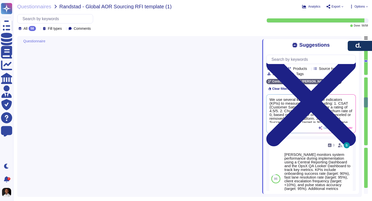
type textarea "No, [PERSON_NAME] or its principals have not been involved in bankruptcy or any…"
type textarea "Please reach out to the payroll team for more details on onboarding requirement…"
type textarea "Yes, we can supply IT equipment as an additional service at an incremental cost…"
type textarea "Yes, our system can generate and manage invoices for the extended workforce, in…"
type textarea "Yes, we can accommodate custom client requirements, including modifications to …"
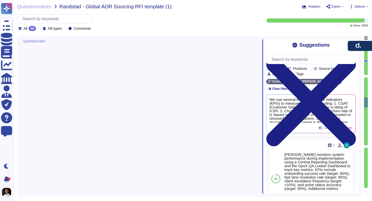
type textarea "Yes, Deel offers contract management for contractors, allowing clients to pay c…"
type textarea "Yes, Deel provides functionality for tracking and managing travel expenses thro…"
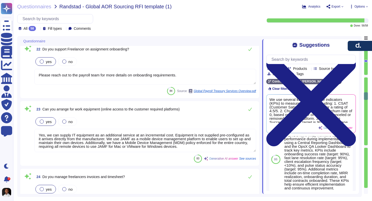
type textarea "Yes, Deel provides indemnification protections as part of our standard EOR serv…"
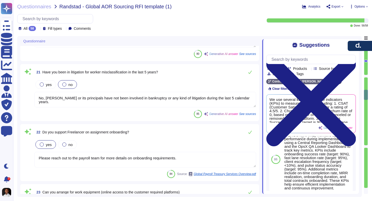
type textarea "The relevant employee should be selected from the list of employees."
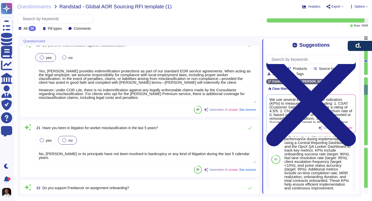
type textarea "Access to the audit logs would be granted to investigate incidents on a case-by…"
type textarea "The company conducts pre-employment screening checks, which include background …"
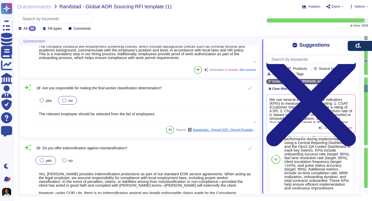
type textarea "Yes, we maintain a comprehensive audit trail for all payroll transactions and e…"
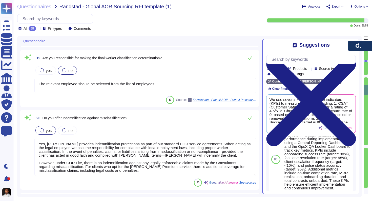
type textarea "Yes, we can supply IT equipment as an additional service at an incremental cost…"
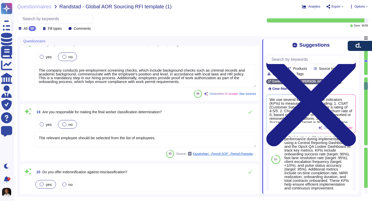
type textarea "Deel monitors compliance through a dedicated legal and compliance team that sta…"
type textarea "Yes, we maintain a comprehensive audit trail for all payroll transactions and e…"
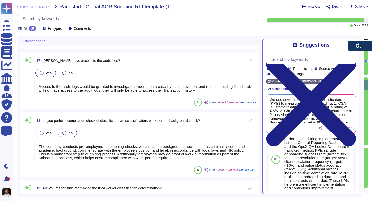
scroll to position [1, 0]
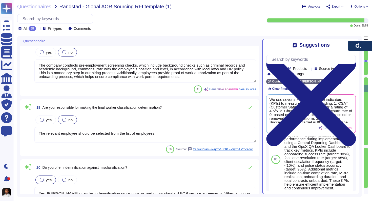
type textarea "Please reach out to the payroll team for more details on onboarding requirement…"
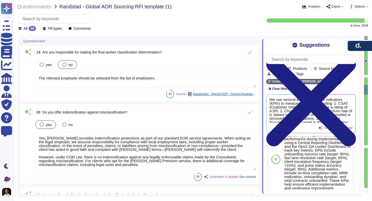
type textarea "Yes, we can supply IT equipment as an additional service at an incremental cost…"
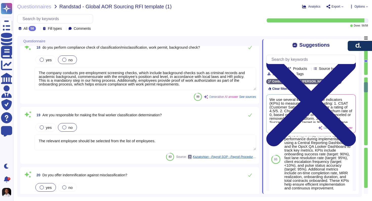
type textarea "Yes, we maintain a comprehensive audit trail for all payroll transactions and e…"
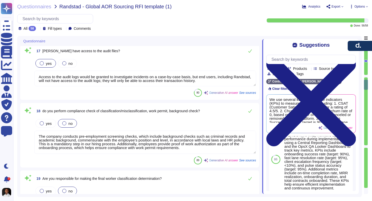
type textarea "Deel monitors compliance through a dedicated legal and compliance team that sta…"
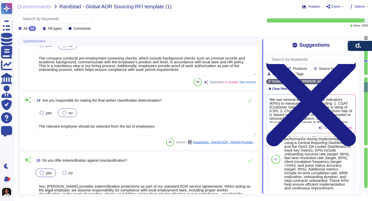
type textarea "Please reach out to the payroll team for more details on onboarding requirement…"
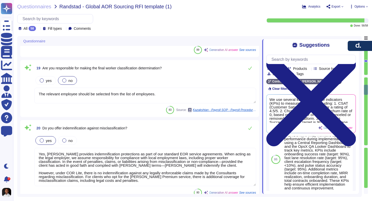
type textarea "Yes, we can supply IT equipment as an additional service at an incremental cost…"
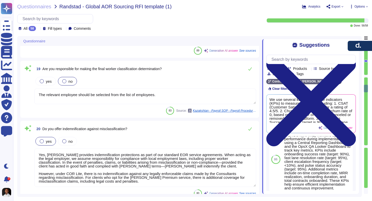
type textarea "Yes, we maintain a comprehensive audit trail for all payroll transactions and e…"
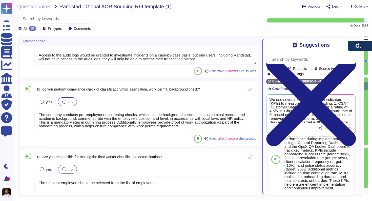
type textarea "Deel monitors compliance through a dedicated legal and compliance team that sta…"
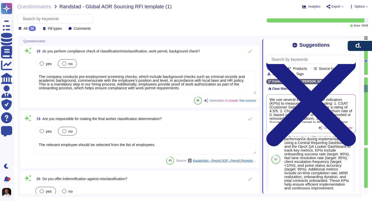
scroll to position [1601, 0]
type textarea "Please reach out to the payroll team for more details on onboarding requirement…"
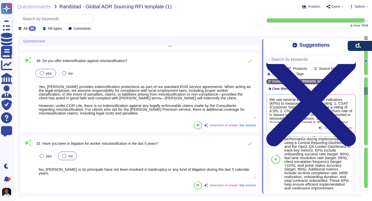
type textarea "Yes, we can supply IT equipment as an additional service at an incremental cost…"
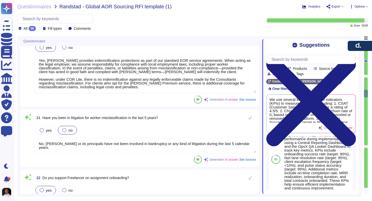
type textarea "Yes, our system can generate and manage invoices for the extended workforce, in…"
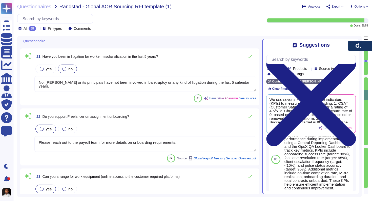
scroll to position [1688, 0]
type textarea "Yes, we can accommodate custom client requirements, including modifications to …"
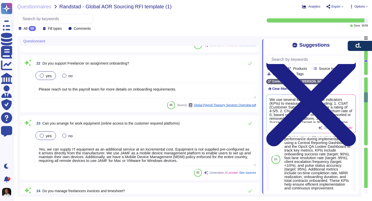
type textarea "Yes, Deel offers contract management for contractors, allowing clients to pay c…"
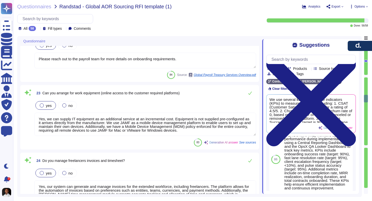
scroll to position [1, 0]
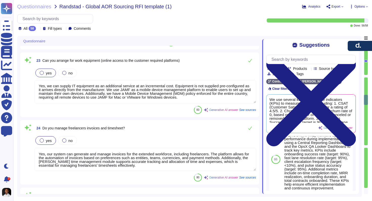
type textarea "Yes, Deel provides functionality for tracking and managing travel expenses thro…"
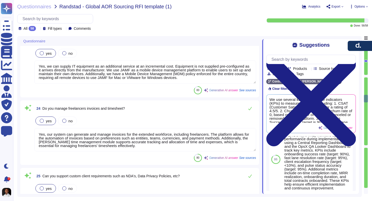
type textarea "Yes, Deel provides indemnification protections as part of our standard EOR serv…"
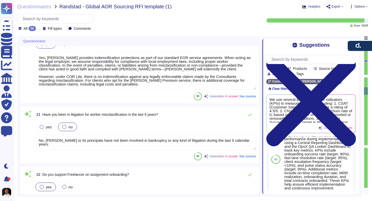
type textarea "The company conducts pre-employment screening checks, which include background …"
type textarea "The relevant employee should be selected from the list of employees."
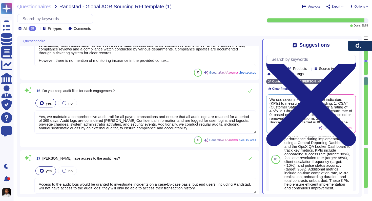
type textarea "Yes, we can support contractors/consultants. Deel facilitates the contracting a…"
type textarea "Deel monitors compliance through a dedicated legal and compliance team that sta…"
type textarea "Yes, we maintain a comprehensive audit trail for all payroll transactions and e…"
type textarea "Access to the audit logs would be granted to investigate incidents on a case-by…"
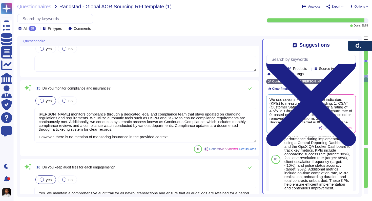
type textarea "Yes, we have extensive experience with high-volume onboarding. Our platform is …"
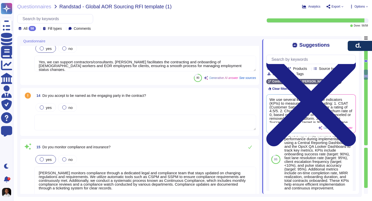
type textarea "No"
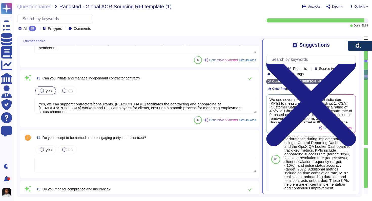
scroll to position [1132, 0]
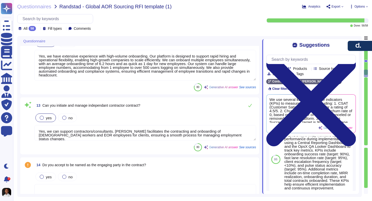
type textarea "EOR: package once payroll is approved."
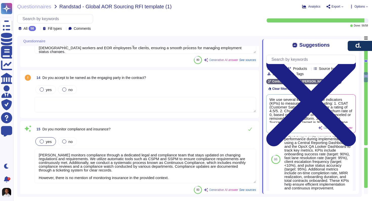
type textarea "Access to the audit logs would be granted to investigate incidents on a case-by…"
type textarea "The company conducts pre-employment screening checks, which include background …"
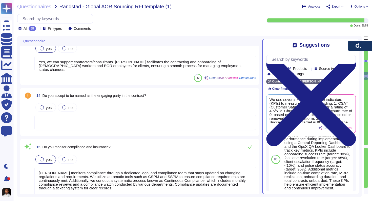
type textarea "No"
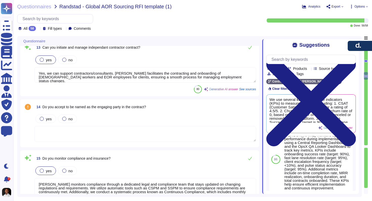
scroll to position [1178, 0]
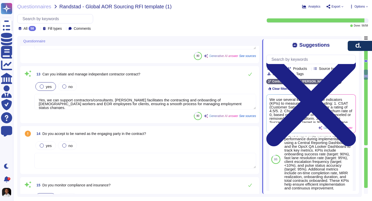
type textarea "EOR: package once payroll is approved."
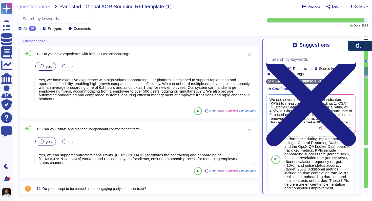
scroll to position [1100, 0]
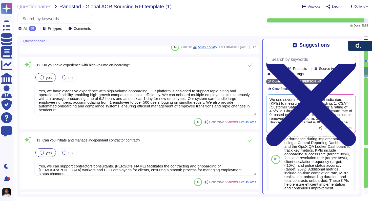
type textarea "Deel offers a transparent and predictable pricing model with the following brea…"
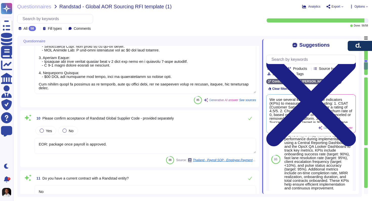
type textarea "We use several key performance indicators (KPIs) to measure success, including:…"
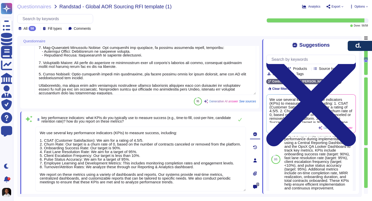
type textarea "Deel employs several strategies to stay ahead of trends in the job market: 1. C…"
type textarea "Our candidate vetting process includes several key steps to ensure thorough eva…"
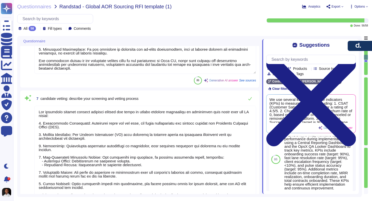
type textarea "1. Sales Handover to Implementation Manager: Once the sales process is complete…"
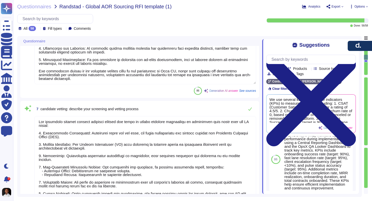
scroll to position [0, 0]
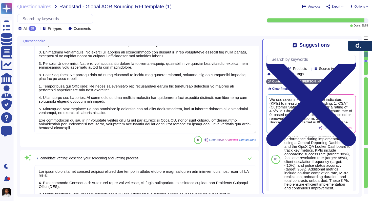
type textarea "The proposed team structure for your account includes the following roles: 1. O…"
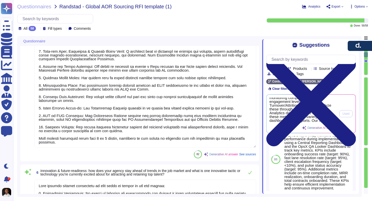
scroll to position [81, 0]
click at [308, 109] on span "We use several key performance indicators (KPIs) to measure success, including:…" at bounding box center [302, 110] width 67 height 25
drag, startPoint x: 291, startPoint y: 100, endPoint x: 281, endPoint y: 106, distance: 12.2
click at [281, 106] on span "We use several key performance indicators (KPIs) to measure success, including:…" at bounding box center [302, 110] width 67 height 25
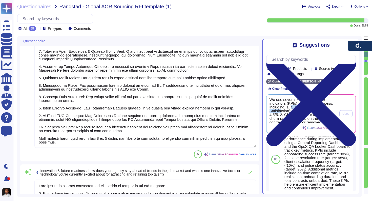
click at [281, 106] on span "We use several key performance indicators (KPIs) to measure success, including:…" at bounding box center [302, 110] width 67 height 25
click at [203, 43] on div "Questionnaire" at bounding box center [141, 41] width 242 height 10
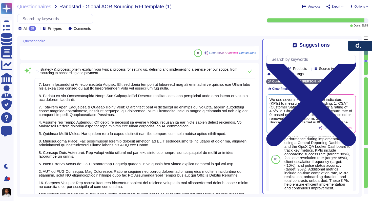
type textarea "Deel's core expertise lies in providing comprehensive global compliance and pay…"
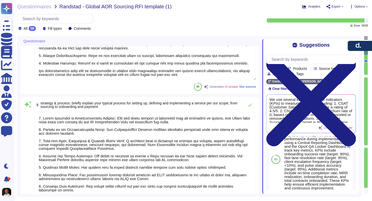
scroll to position [349, 0]
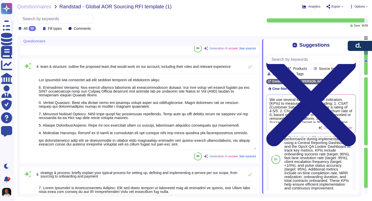
type textarea "Deel has a physical presence and legal entities in the following countries: - U…"
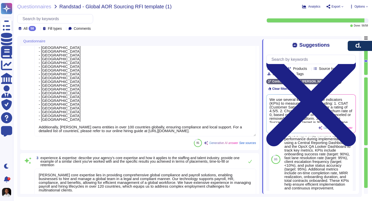
type textarea "Deel was founded in 2019 by Alex Bouaziz and Shuo Wang with the mission to simp…"
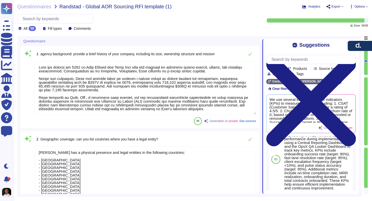
scroll to position [1, 0]
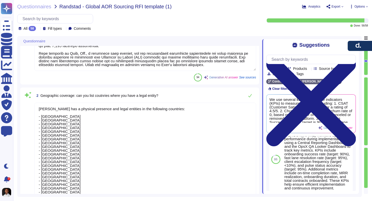
type textarea "The proposed team structure for your account includes the following roles: 1. O…"
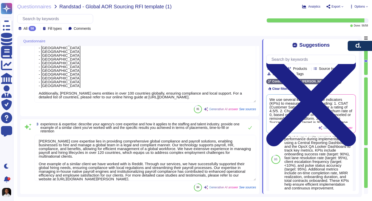
type textarea "1. Sales Handover to Implementation Manager: Once the sales process is complete…"
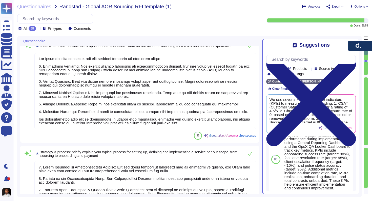
type textarea "Deel employs several strategies to stay ahead of trends in the job market: 1. C…"
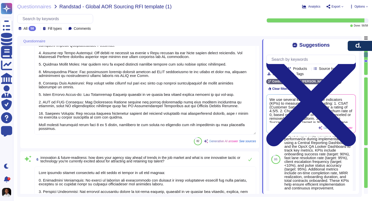
type textarea "Our candidate vetting process includes several key steps to ensure thorough eva…"
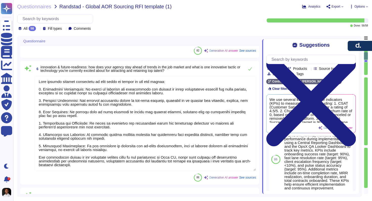
type textarea "We use several key performance indicators (KPIs) to measure success, including:…"
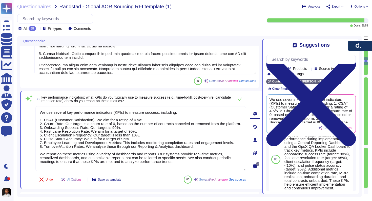
type textarea "Deel offers a transparent and predictable pricing model with the following brea…"
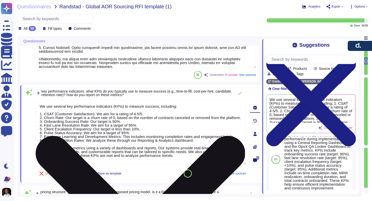
click at [63, 108] on textarea "We use several key performance indicators (KPIs) to measure success, including:…" at bounding box center [140, 132] width 210 height 65
drag, startPoint x: 40, startPoint y: 105, endPoint x: 142, endPoint y: 111, distance: 102.3
click at [142, 111] on textarea "We use several key performance indicators (KPIs) to measure success, including:…" at bounding box center [140, 132] width 210 height 65
click at [58, 121] on textarea "We use several key performance indicators (KPIs) to measure success, including:…" at bounding box center [140, 132] width 210 height 65
drag, startPoint x: 58, startPoint y: 121, endPoint x: 35, endPoint y: 119, distance: 22.8
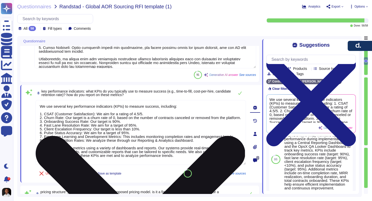
click at [35, 119] on textarea "We use several key performance indicators (KPIs) to measure success, including:…" at bounding box center [140, 132] width 210 height 65
click at [56, 118] on textarea "We use several key performance indicators (KPIs) to measure success, including:…" at bounding box center [140, 132] width 210 height 65
drag, startPoint x: 60, startPoint y: 121, endPoint x: 40, endPoint y: 118, distance: 20.7
click at [40, 118] on textarea "We use several key performance indicators (KPIs) to measure success, including:…" at bounding box center [140, 132] width 210 height 65
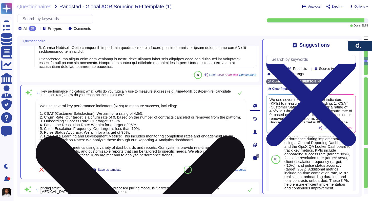
scroll to position [0, 0]
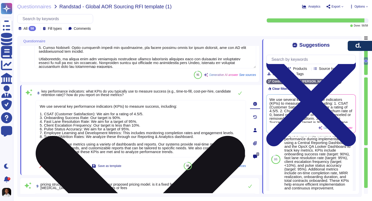
drag, startPoint x: 44, startPoint y: 121, endPoint x: 158, endPoint y: 122, distance: 114.0
click at [158, 122] on textarea "We use several key performance indicators (KPIs) to measure success, including:…" at bounding box center [140, 128] width 210 height 57
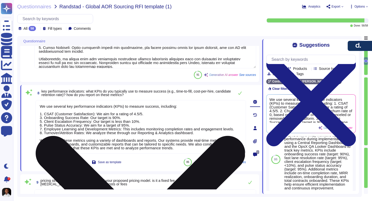
drag, startPoint x: 44, startPoint y: 125, endPoint x: 219, endPoint y: 132, distance: 175.8
click at [219, 132] on textarea "We use several key performance indicators (KPIs) to measure success, including:…" at bounding box center [140, 127] width 210 height 54
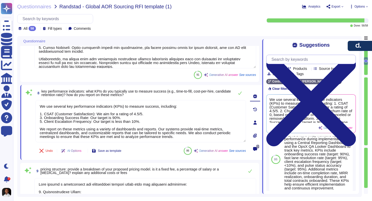
type textarea "We use several key performance indicators (KPIs) to measure success, including:…"
click at [288, 61] on input "text" at bounding box center [312, 59] width 86 height 9
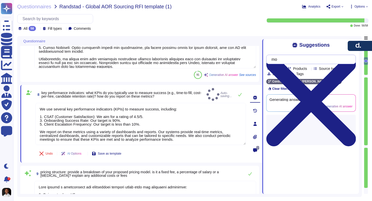
type input "m"
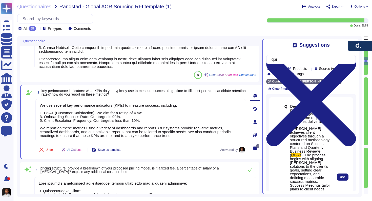
type input "qbr"
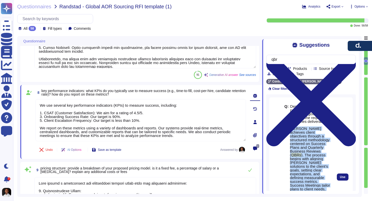
drag, startPoint x: 290, startPoint y: 121, endPoint x: 320, endPoint y: 182, distance: 68.2
click at [320, 183] on span "Deel achieves client objectives through a structured methodology centered on Su…" at bounding box center [310, 187] width 40 height 121
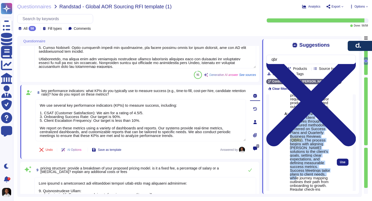
scroll to position [2, 0]
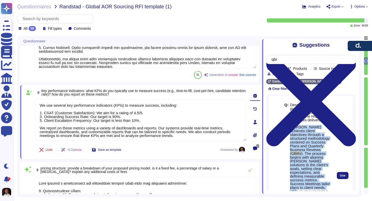
drag, startPoint x: 326, startPoint y: 178, endPoint x: 290, endPoint y: 121, distance: 67.7
click at [290, 125] on span "Deel achieves client objectives through a structured methodology centered on Su…" at bounding box center [310, 185] width 40 height 121
copy span "Deel achieves client objectives through a structured methodology centered on Su…"
